Goal: Task Accomplishment & Management: Use online tool/utility

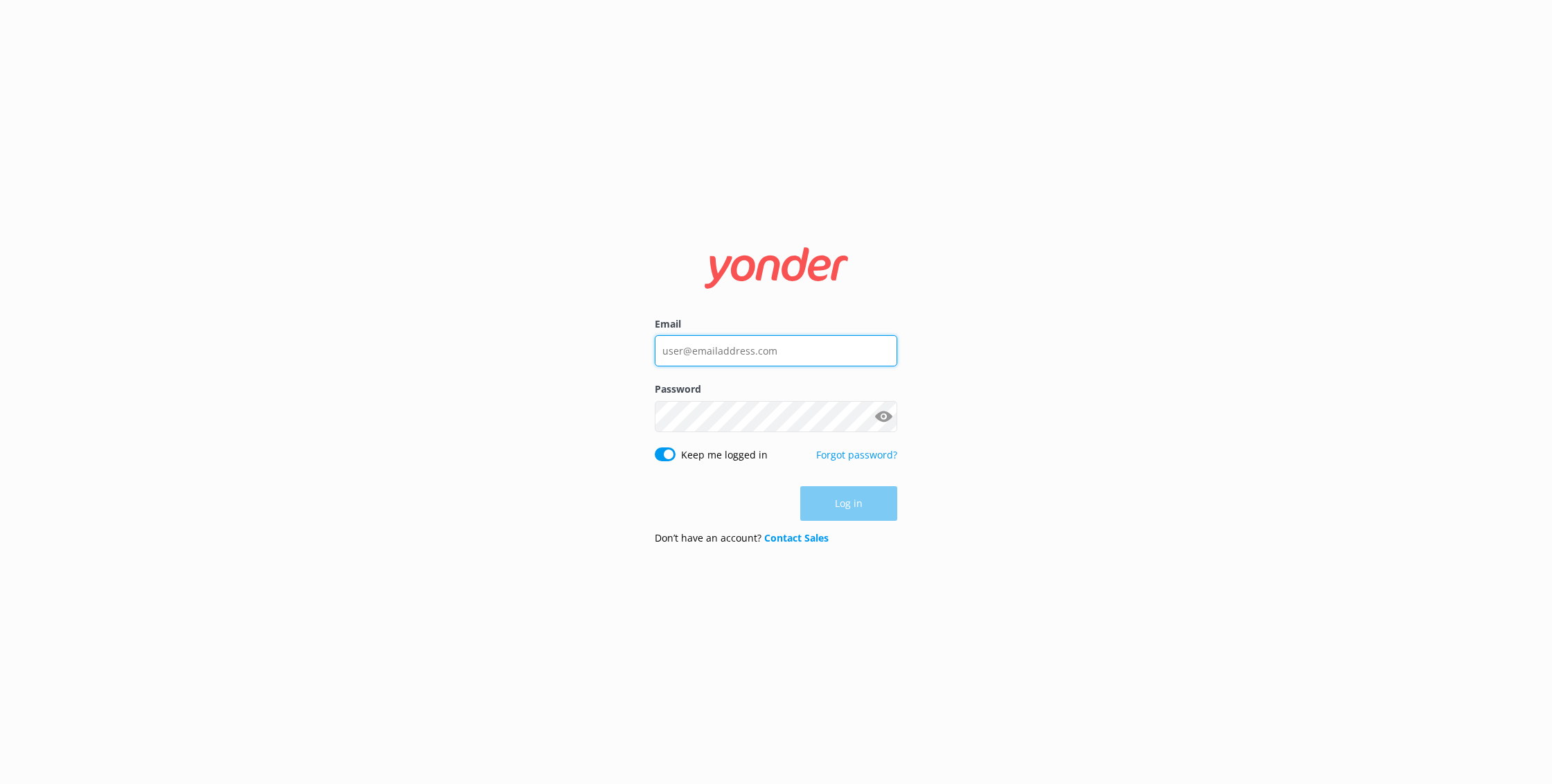
type input "[EMAIL_ADDRESS][DOMAIN_NAME]"
click at [854, 503] on button "Log in" at bounding box center [849, 504] width 97 height 35
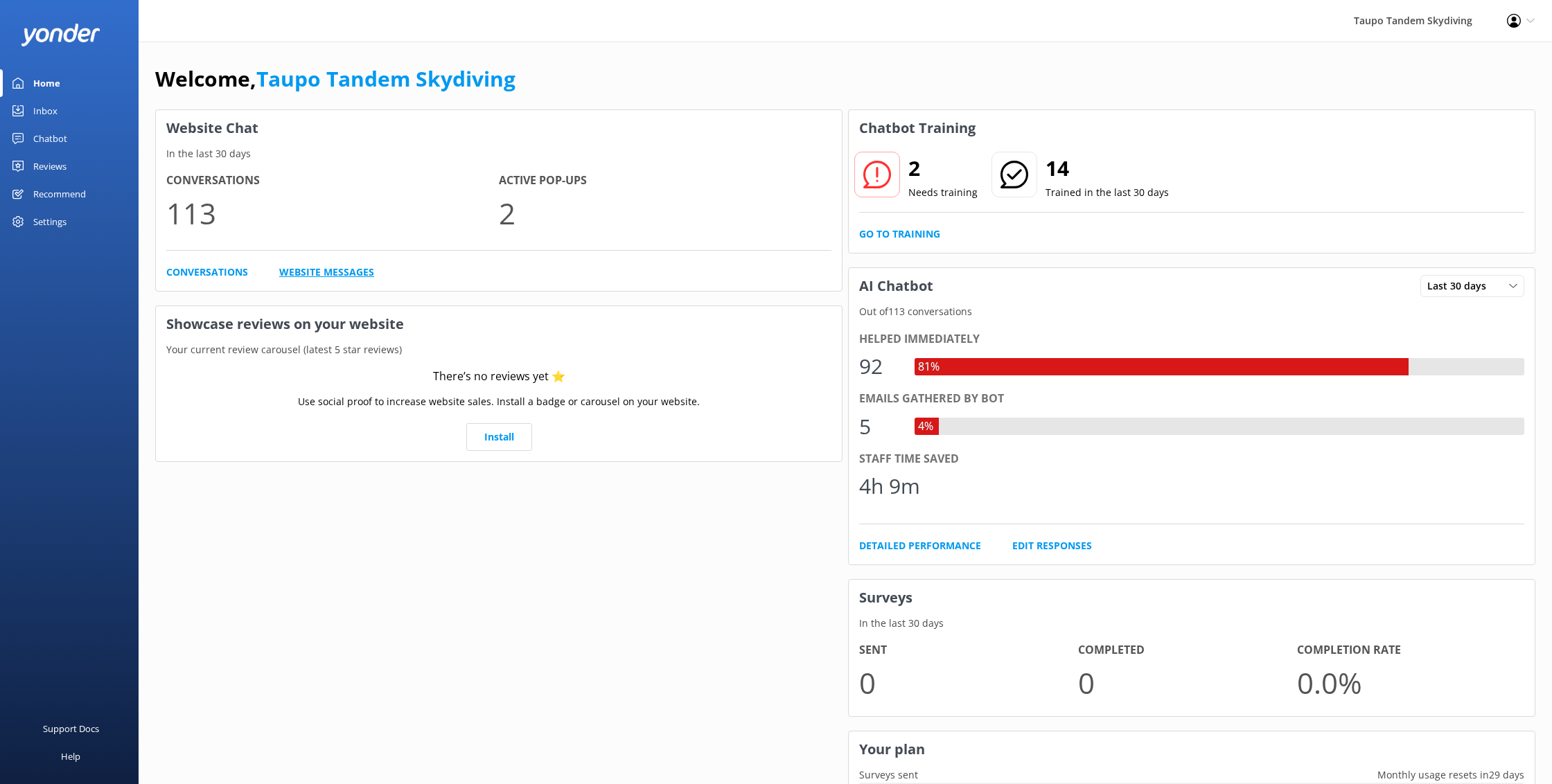
click at [326, 270] on link "Website Messages" at bounding box center [326, 273] width 95 height 16
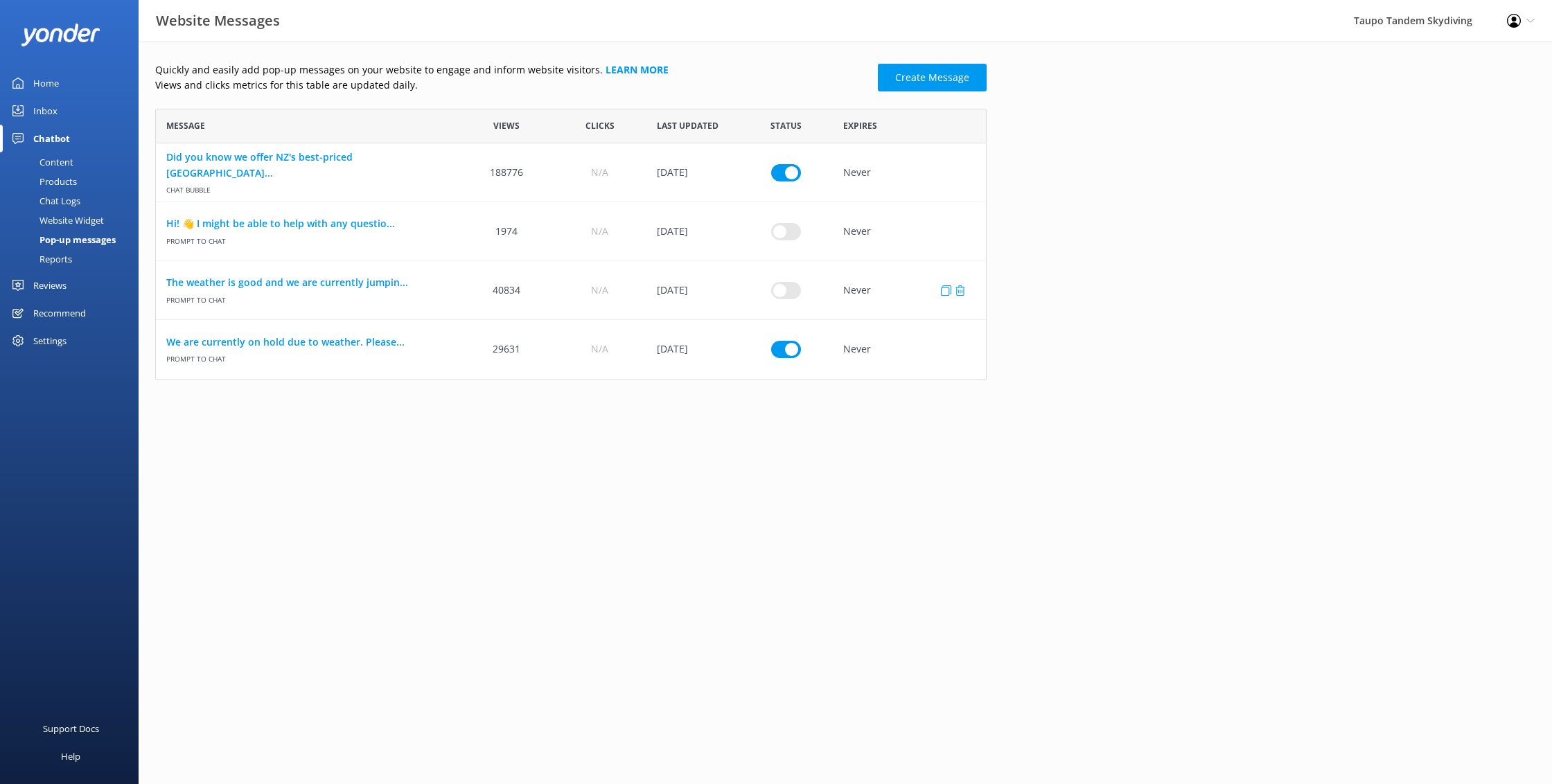
scroll to position [271, 832]
click at [289, 343] on link "We are currently on hold due to weather. Please..." at bounding box center [308, 343] width 284 height 16
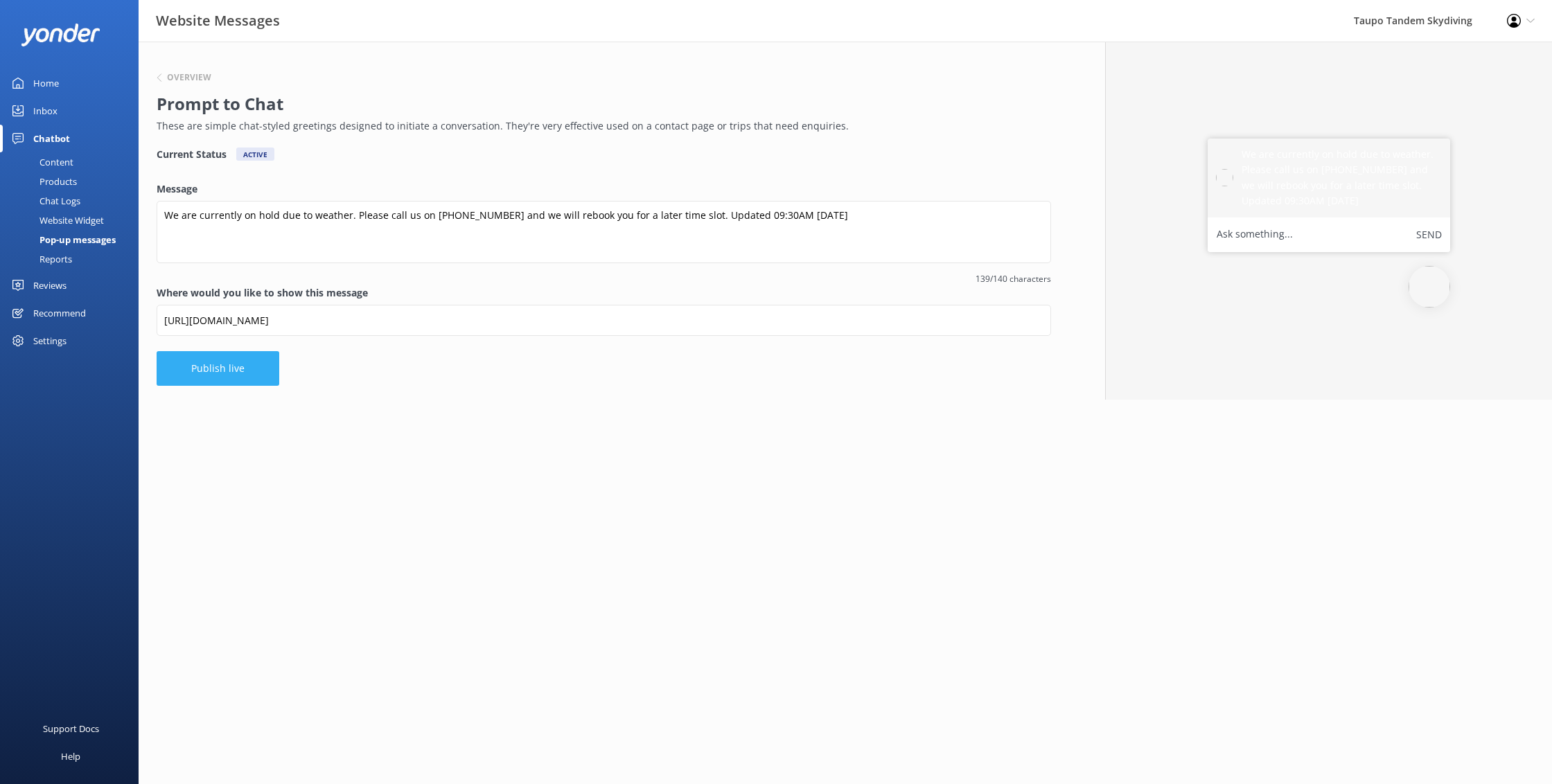
click at [181, 371] on button "Publish live" at bounding box center [218, 368] width 123 height 35
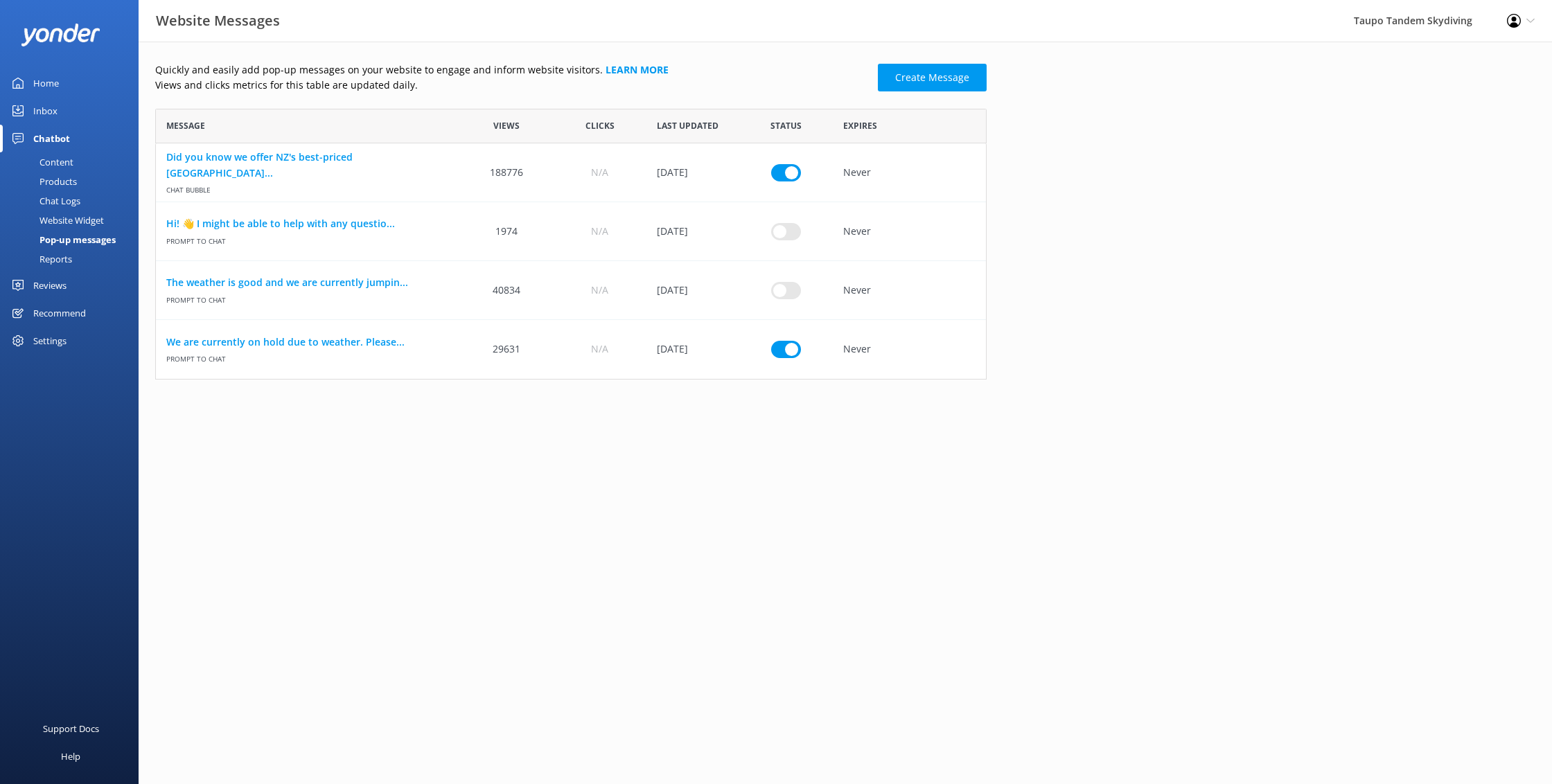
scroll to position [271, 832]
click at [348, 347] on link "We are currently on hold due to weather. Please..." at bounding box center [308, 343] width 284 height 16
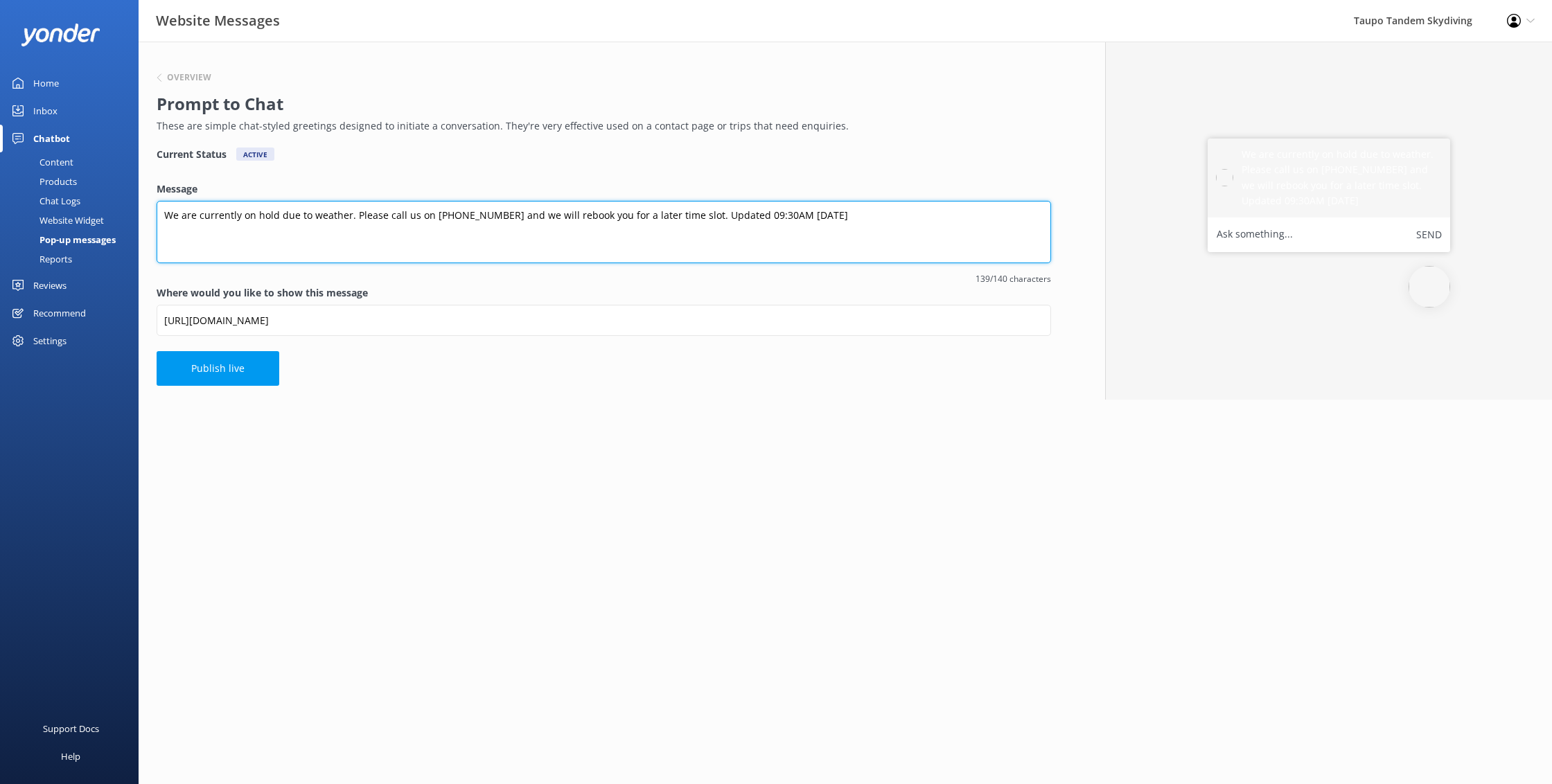
click at [738, 219] on textarea "We are currently on hold due to weather. Please call us on 0800 826 336 and we …" at bounding box center [604, 232] width 895 height 62
type textarea "We are currently on hold due to weather. Please call us on 0800 826 336 and we …"
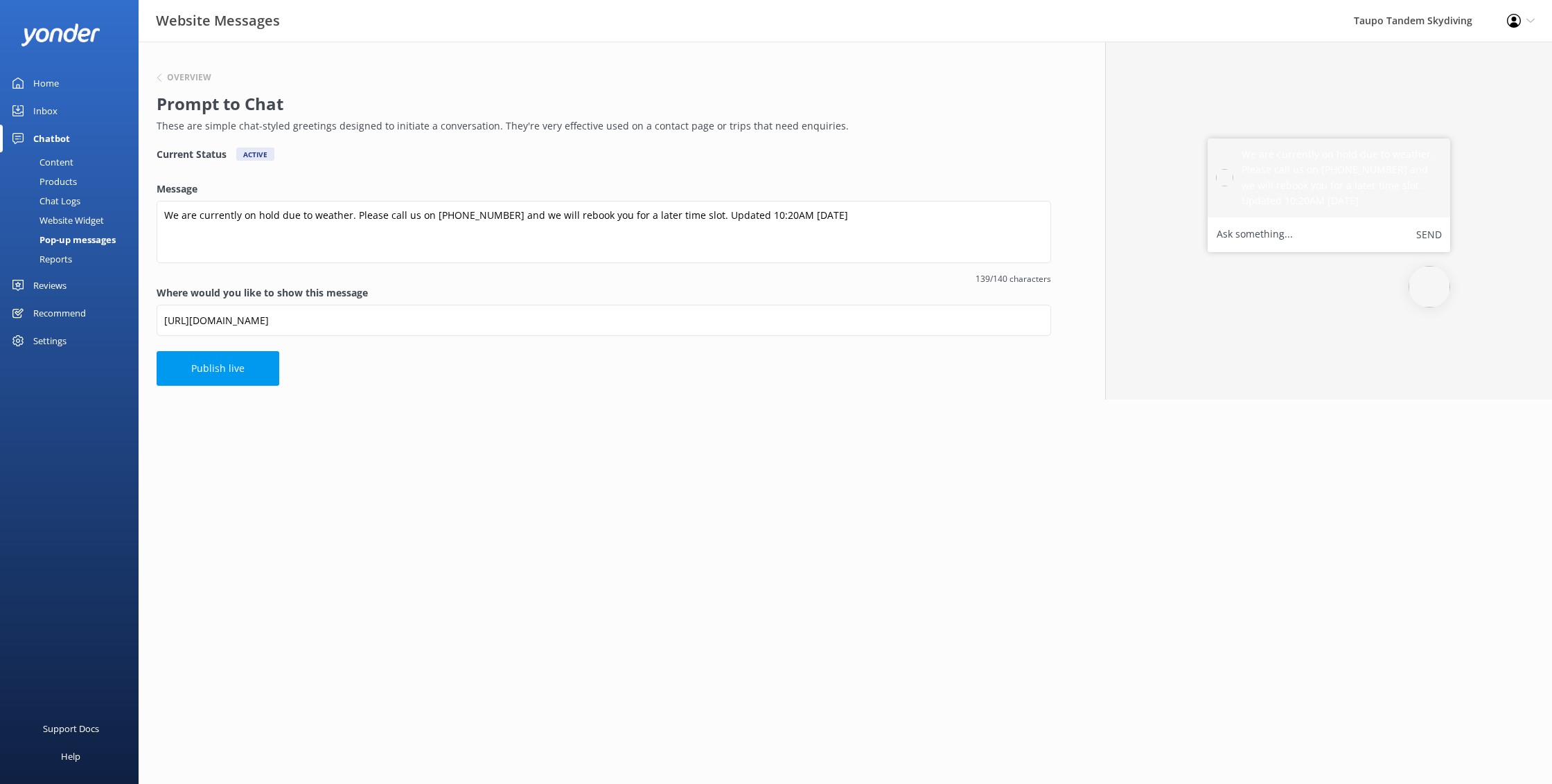
click at [239, 364] on button "Publish live" at bounding box center [218, 368] width 123 height 35
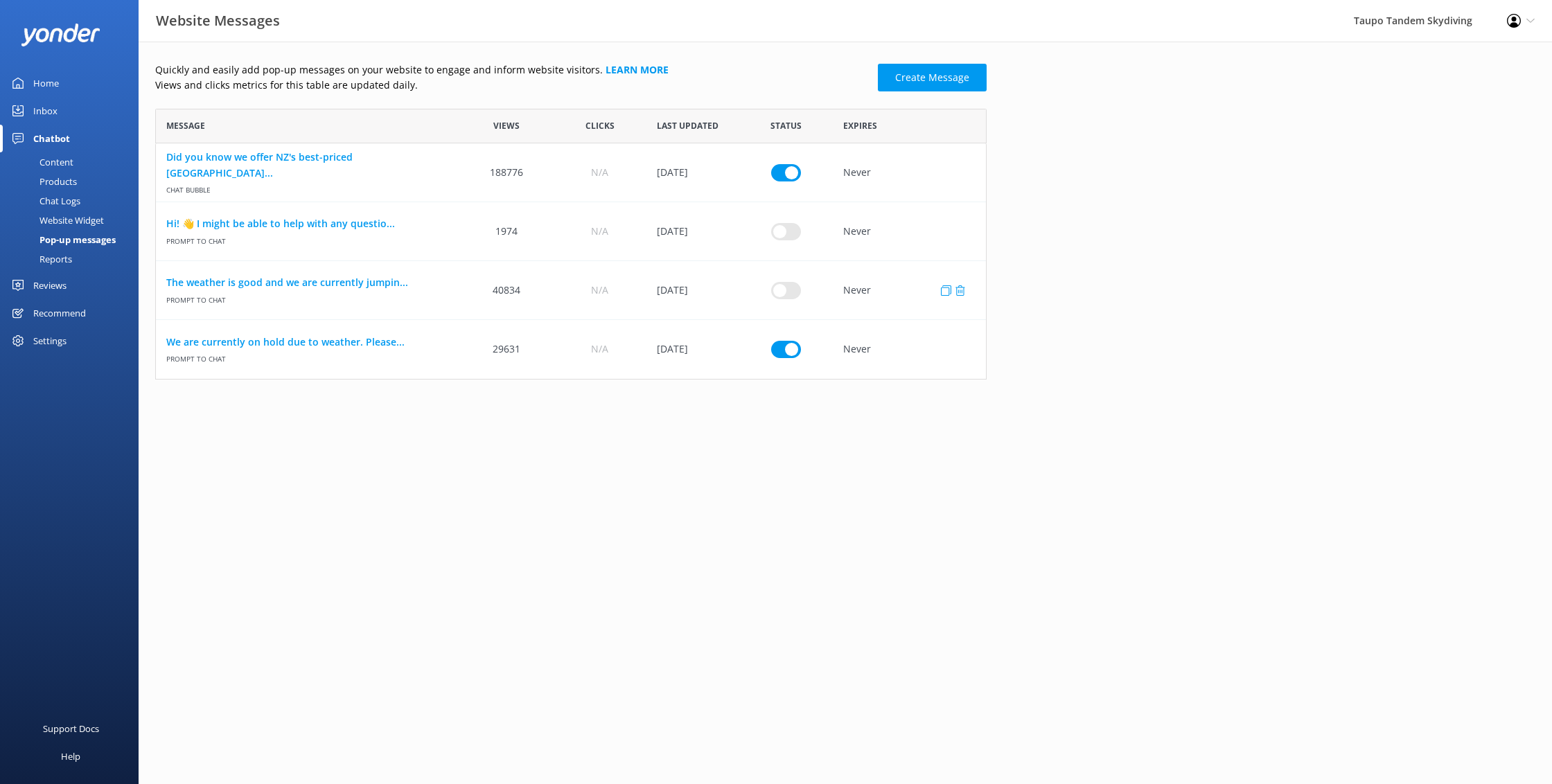
scroll to position [271, 832]
